Goal: Task Accomplishment & Management: Manage account settings

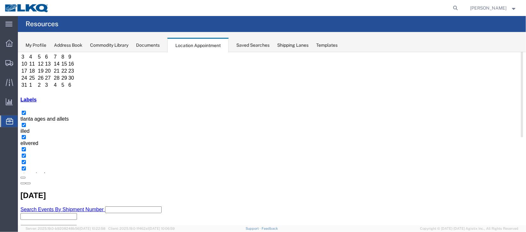
scroll to position [54, 0]
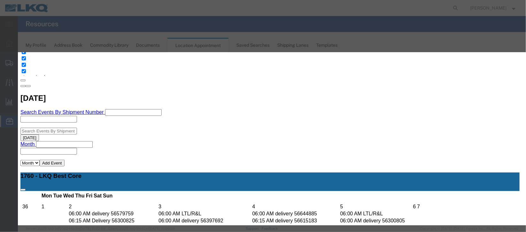
scroll to position [78, 0]
select select "40"
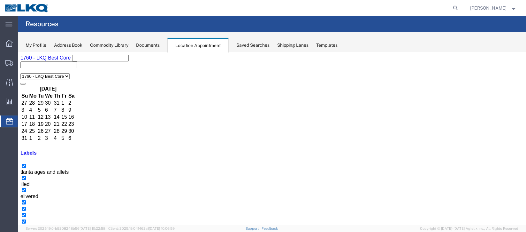
scroll to position [54, 0]
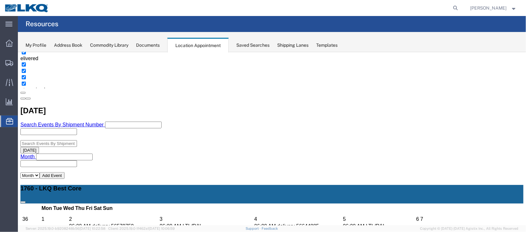
scroll to position [150, 0]
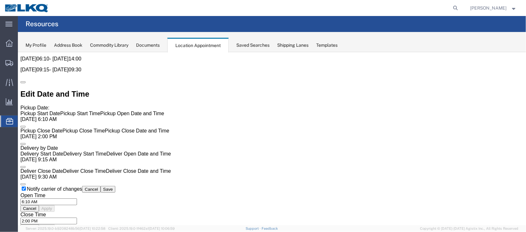
scroll to position [0, 0]
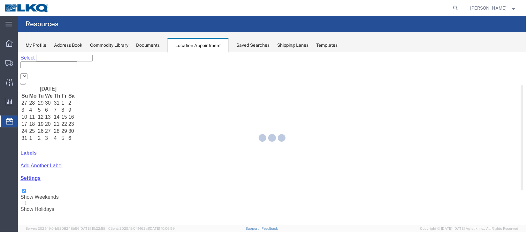
select select "27634"
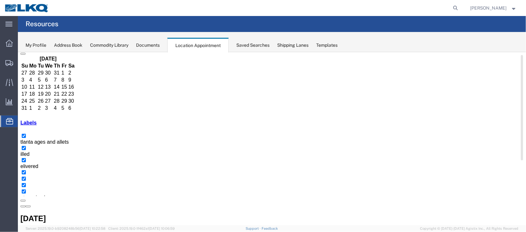
scroll to position [48, 0]
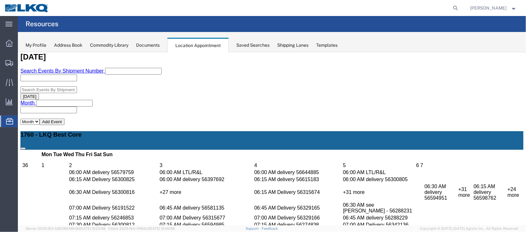
select select "1"
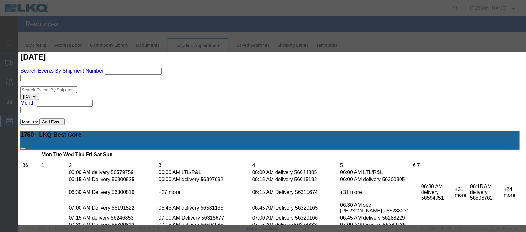
scroll to position [78, 0]
select select "40"
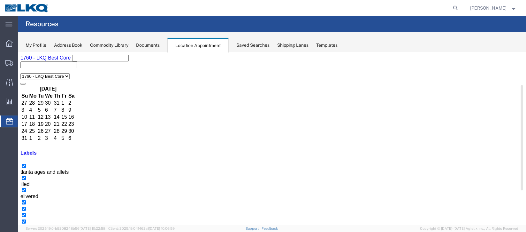
scroll to position [54, 0]
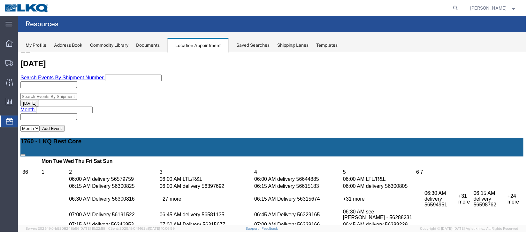
scroll to position [198, 0]
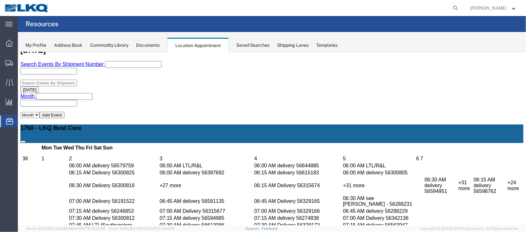
drag, startPoint x: 139, startPoint y: 141, endPoint x: 143, endPoint y: 141, distance: 4.2
